Goal: Check status: Check status

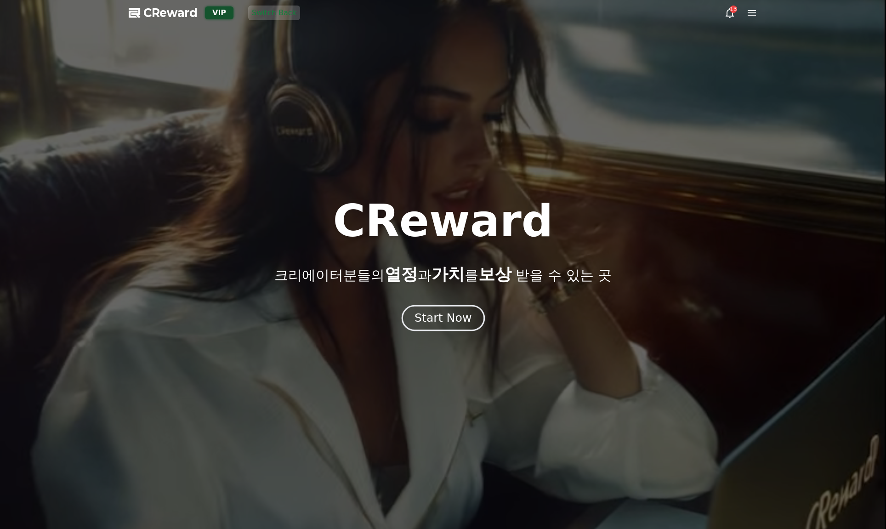
click at [443, 308] on button "Start Now" at bounding box center [442, 318] width 83 height 26
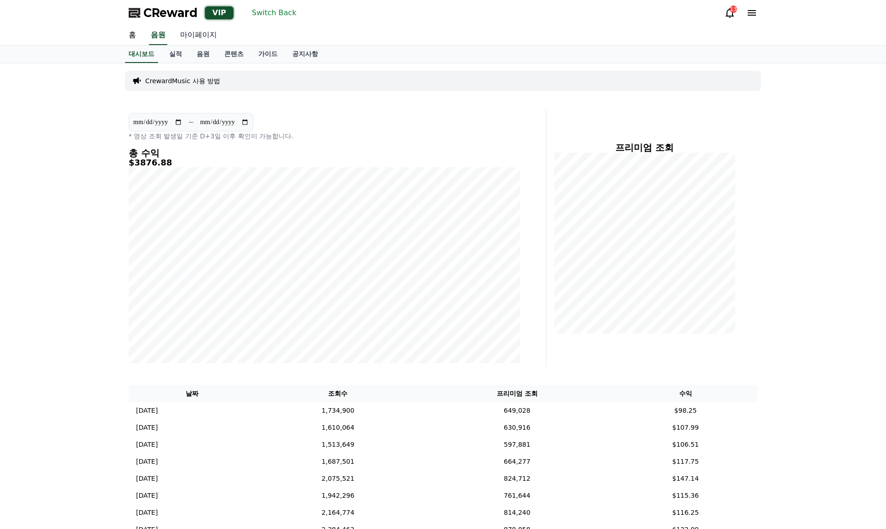
click at [205, 38] on link "마이페이지" at bounding box center [198, 35] width 51 height 19
select select "**********"
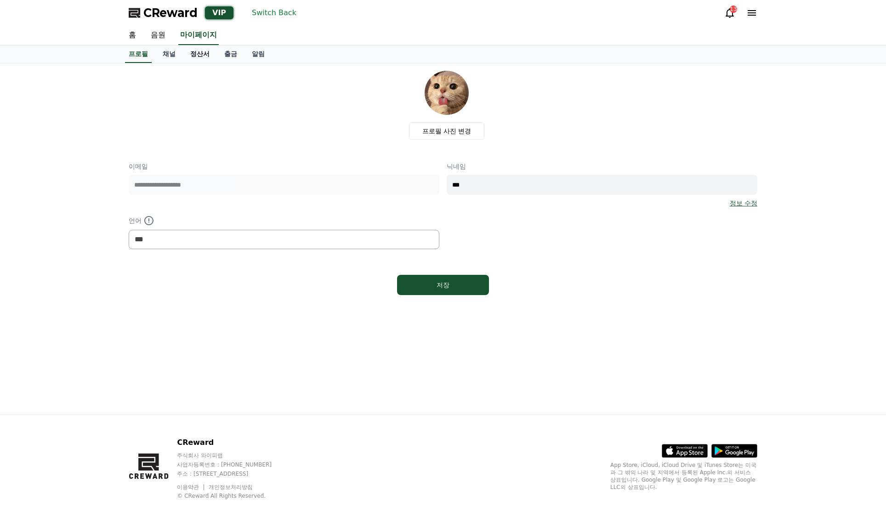
click at [201, 57] on link "정산서" at bounding box center [200, 53] width 34 height 17
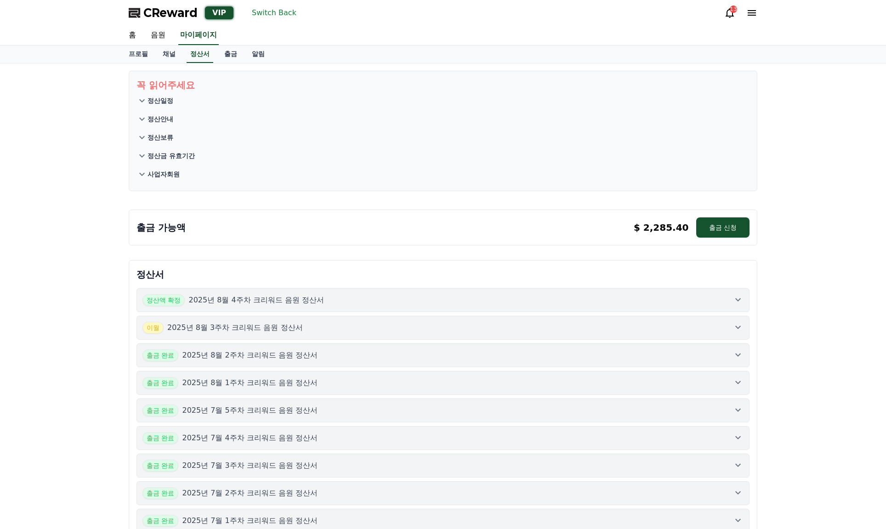
click at [687, 310] on button "정산액 확정 2025년 8월 4주차 크리워드 음원 정산서" at bounding box center [442, 300] width 613 height 24
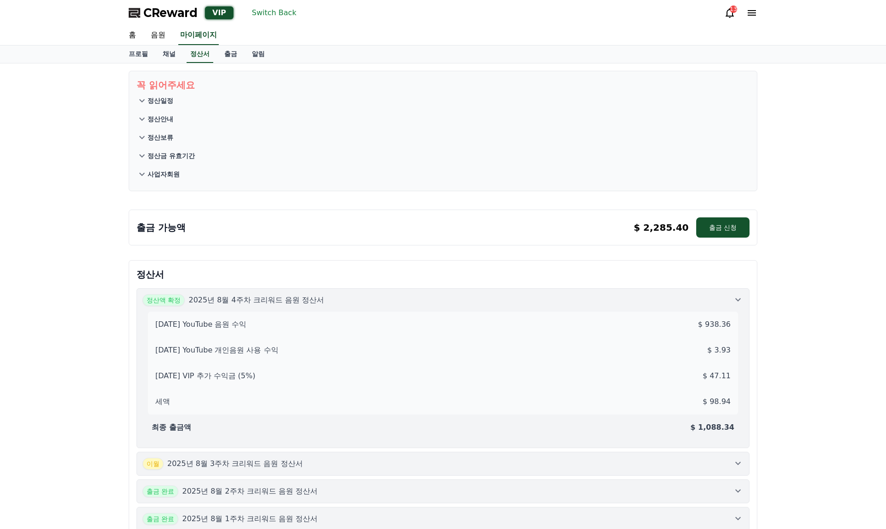
click at [679, 306] on div "[DATE] YouTube 음원 수익 $ 938.36 [DATE] YouTube 개인음원 사용 수익 $ 3.93 [DATE] VIP 추가 수익…" at bounding box center [442, 374] width 601 height 136
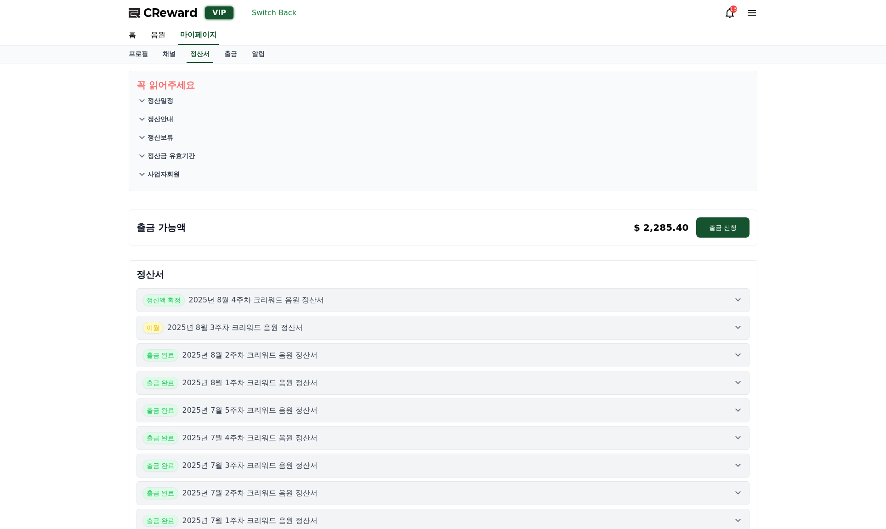
click at [679, 306] on button "정산액 확정 2025년 8월 4주차 크리워드 음원 정산서" at bounding box center [442, 300] width 613 height 24
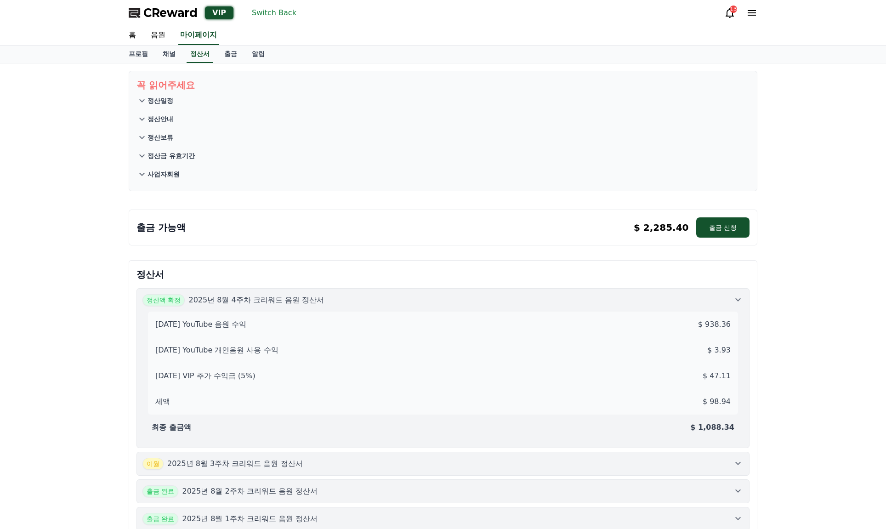
click at [269, 14] on button "Switch Back" at bounding box center [274, 13] width 52 height 15
